Goal: Task Accomplishment & Management: Use online tool/utility

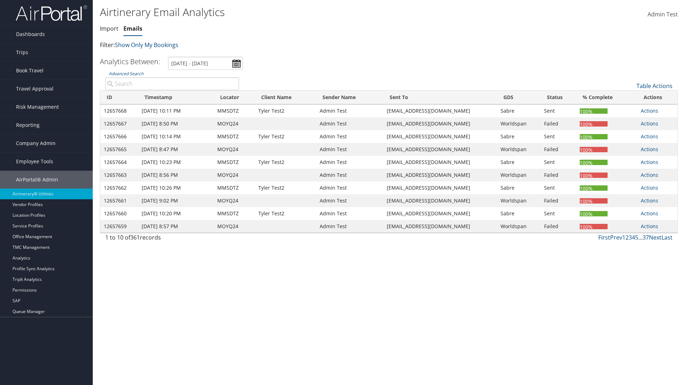
click at [133, 29] on link "Emails" at bounding box center [132, 29] width 19 height 8
click at [654, 86] on link "Table Actions" at bounding box center [654, 86] width 36 height 8
click at [630, 109] on link "Email itinerary" at bounding box center [630, 109] width 94 height 12
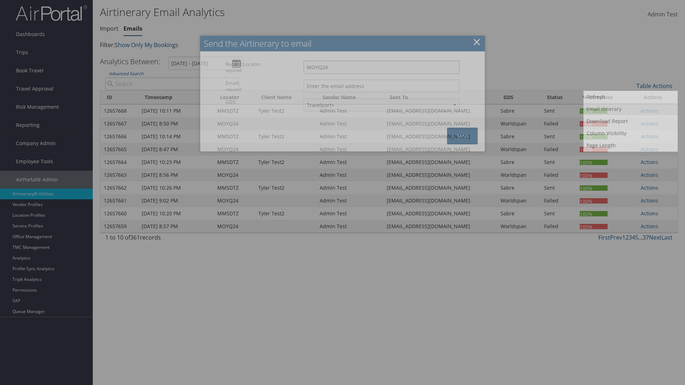
type input "MOYQ24"
type input "[EMAIL_ADDRESS][DOMAIN_NAME]"
select select "1P"
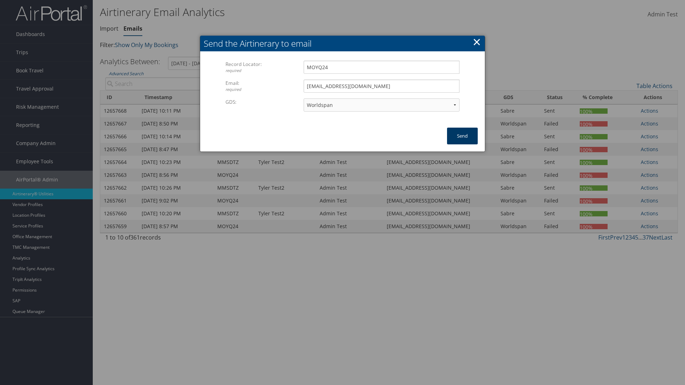
click at [462, 136] on button "Send" at bounding box center [462, 136] width 31 height 17
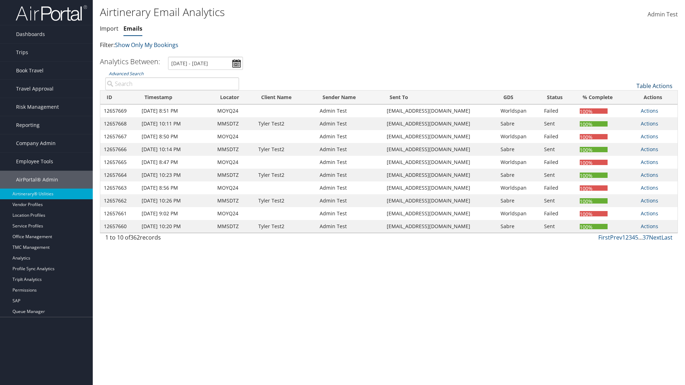
click at [654, 86] on link "Table Actions" at bounding box center [654, 86] width 36 height 8
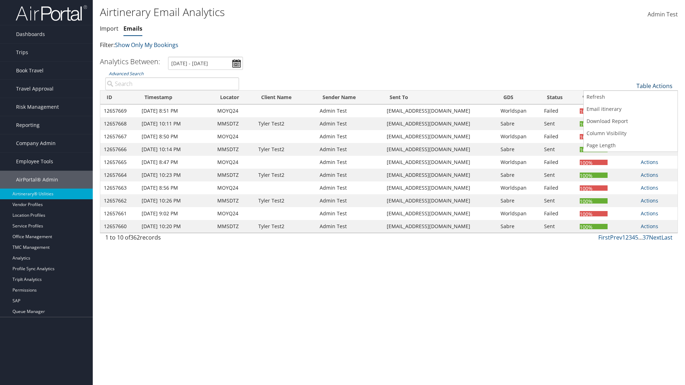
click at [630, 121] on link "Download Report" at bounding box center [630, 121] width 94 height 12
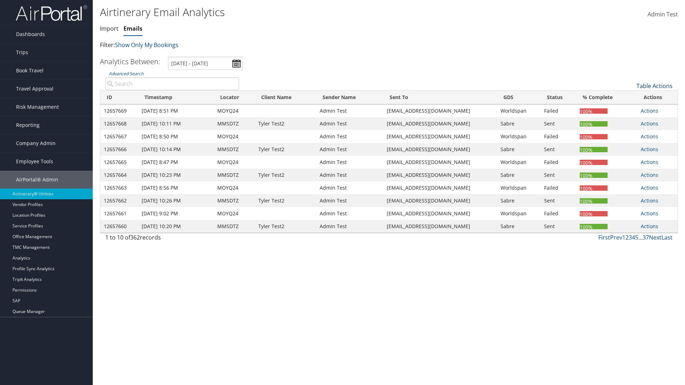
click at [654, 86] on link "Table Actions" at bounding box center [654, 86] width 36 height 8
click at [630, 133] on link "Column Visibility" at bounding box center [630, 133] width 94 height 12
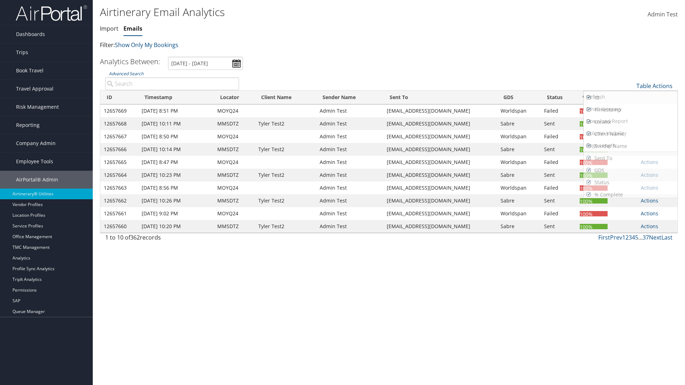
click at [630, 98] on link "ID" at bounding box center [630, 98] width 94 height 12
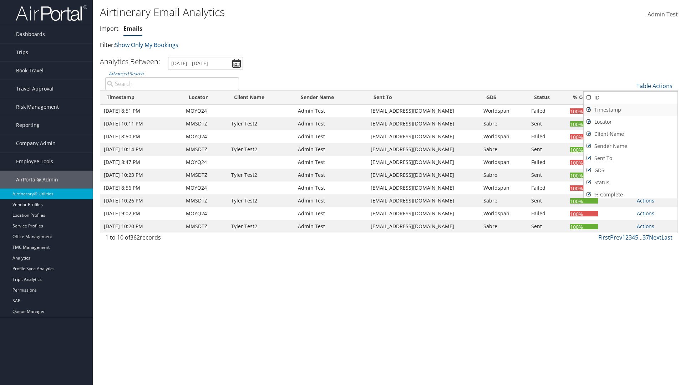
click at [630, 110] on link "Timestamp" at bounding box center [630, 110] width 94 height 12
click at [630, 122] on link "Locator" at bounding box center [630, 122] width 94 height 12
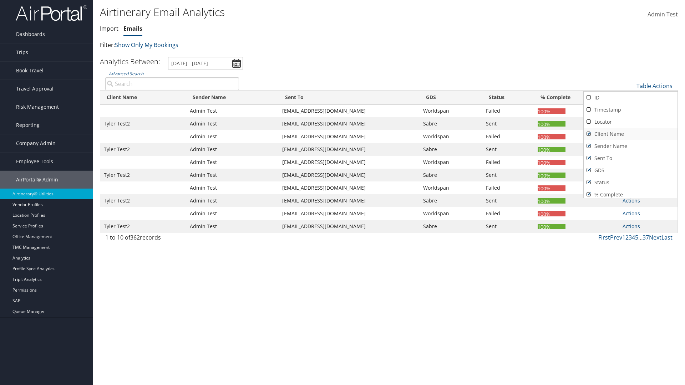
click at [630, 134] on link "Client Name" at bounding box center [630, 134] width 94 height 12
